Goal: Information Seeking & Learning: Learn about a topic

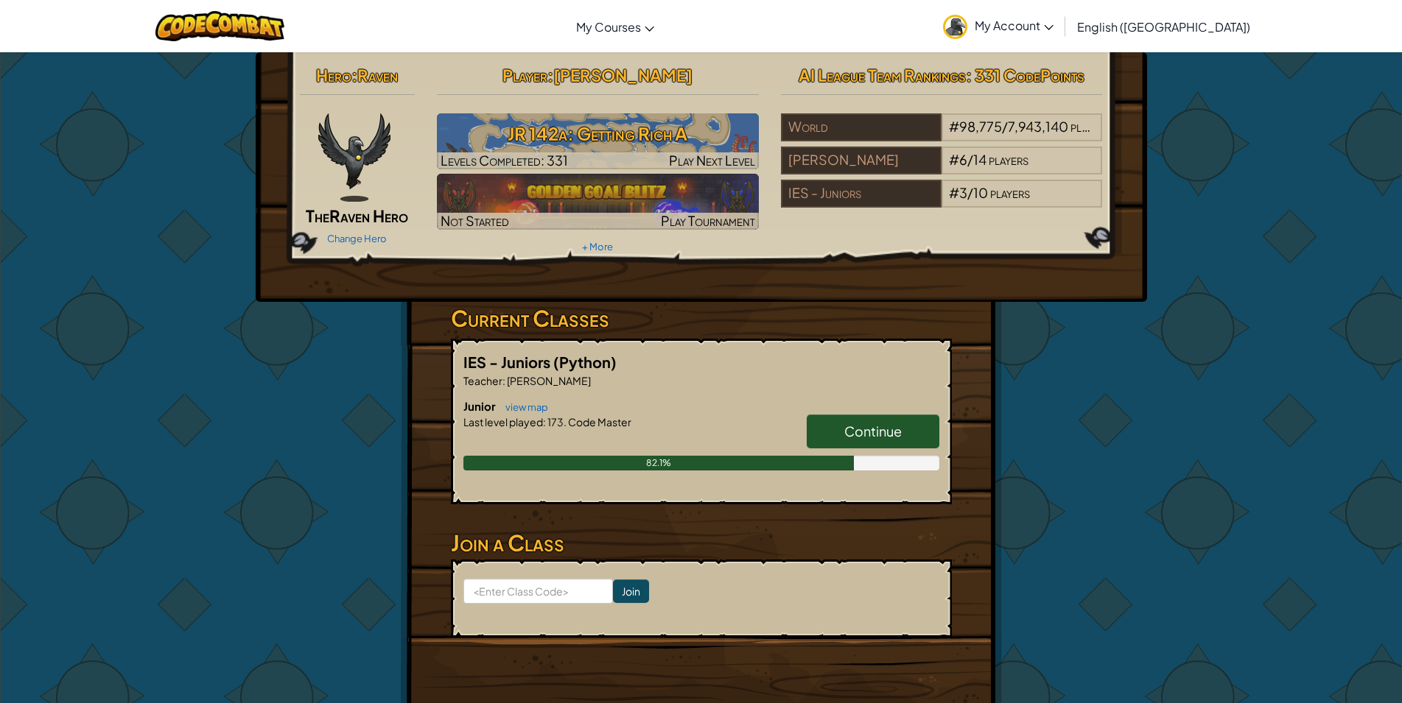
drag, startPoint x: 816, startPoint y: 435, endPoint x: 827, endPoint y: 423, distance: 16.7
click at [824, 426] on link "Continue" at bounding box center [873, 432] width 133 height 34
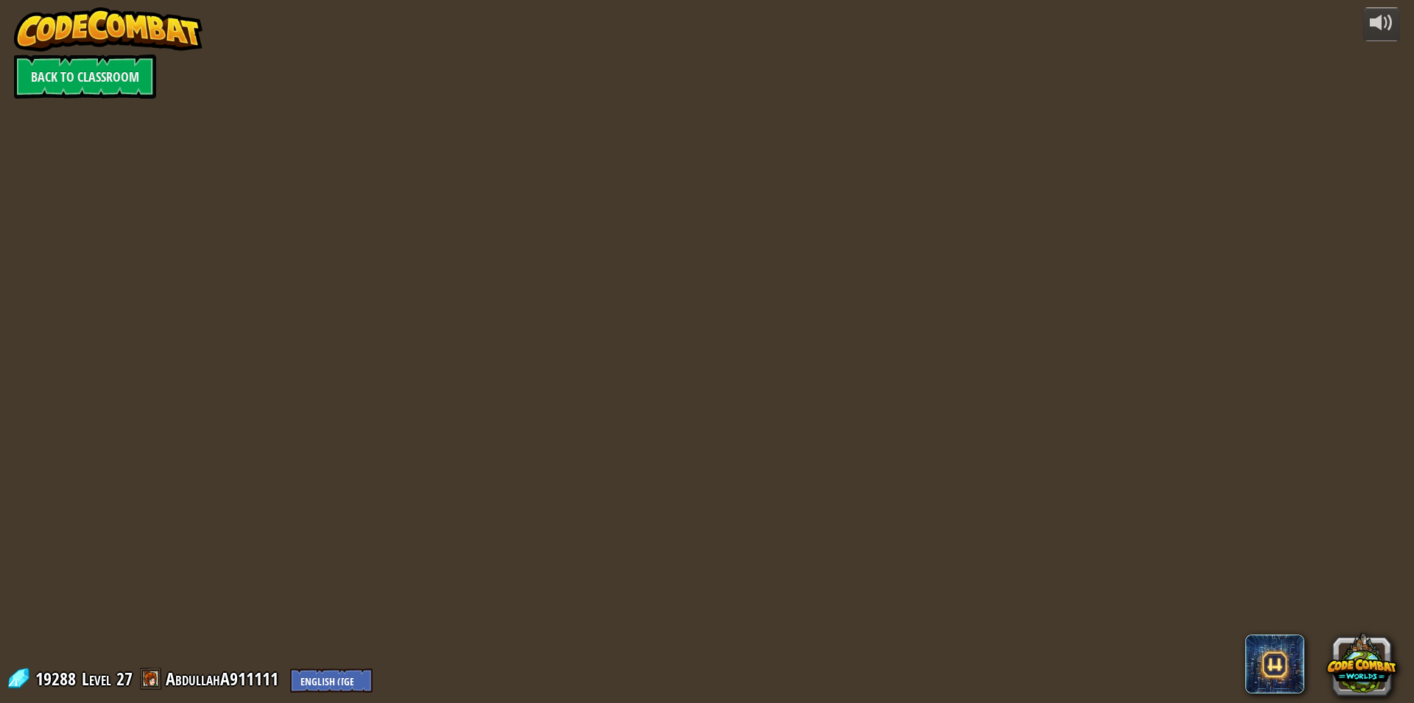
select select "en-GB"
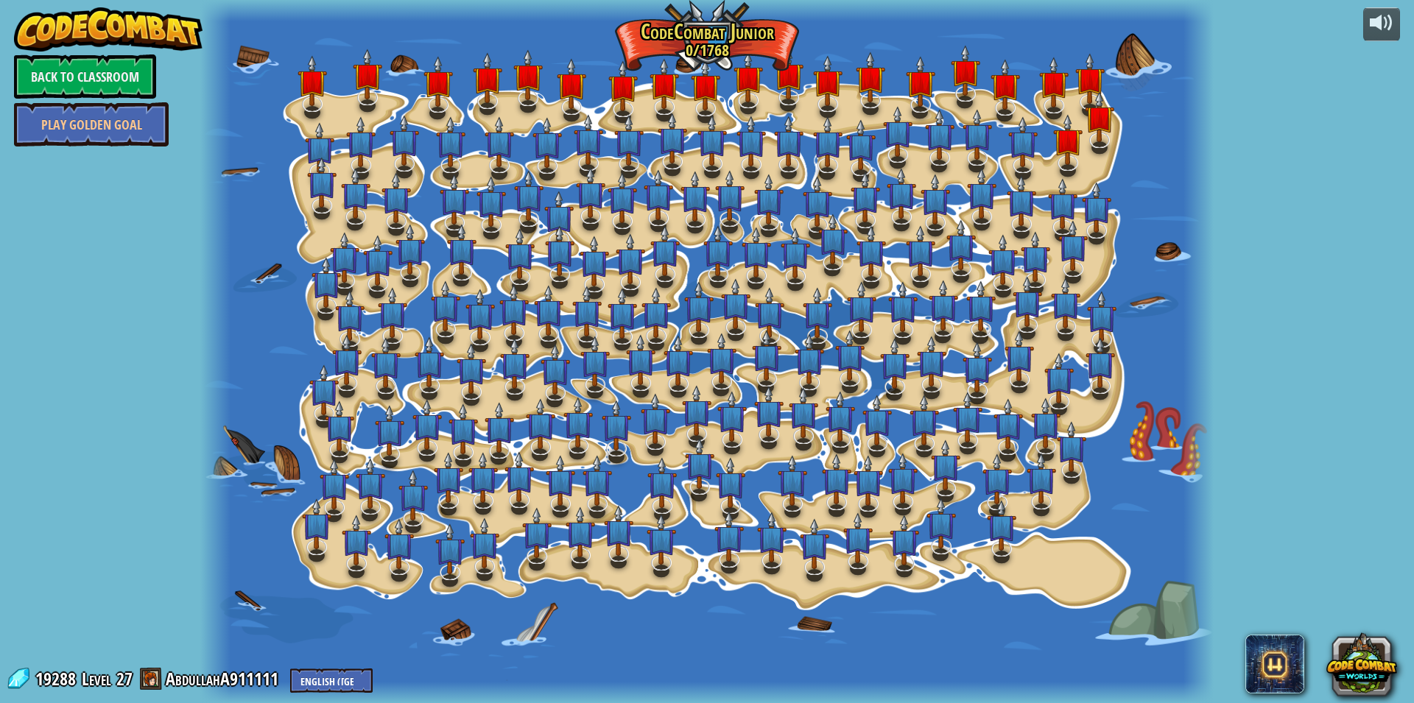
select select "en-GB"
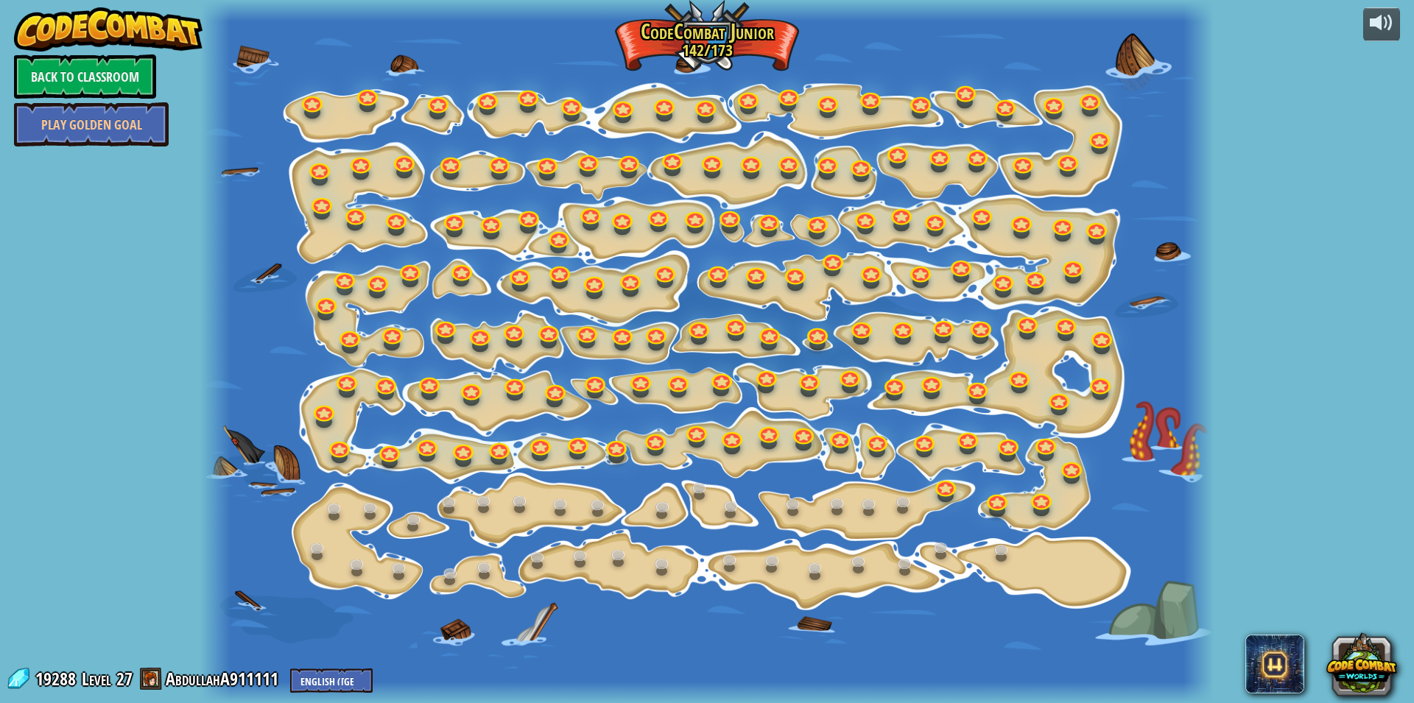
select select "en-GB"
click at [946, 491] on link at bounding box center [944, 482] width 29 height 29
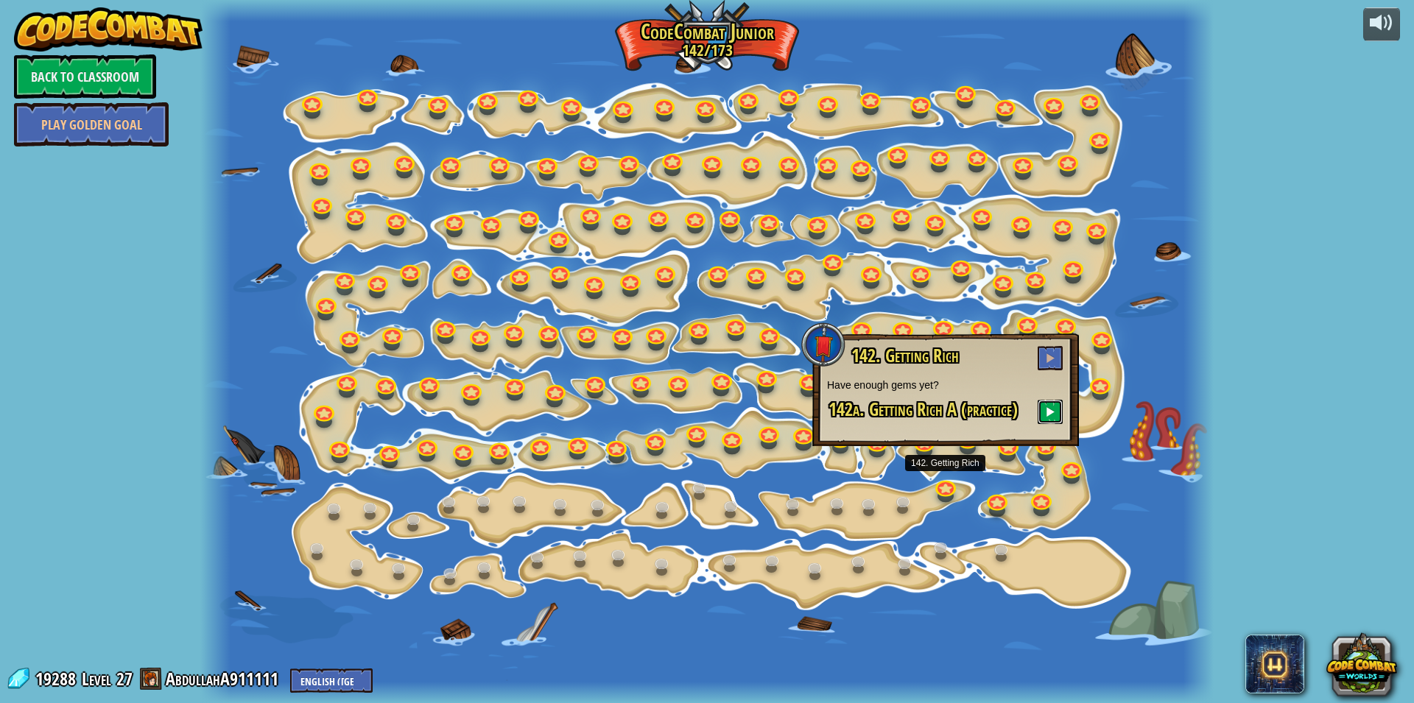
click at [1044, 412] on button at bounding box center [1050, 412] width 25 height 24
